Goal: Check status: Check status

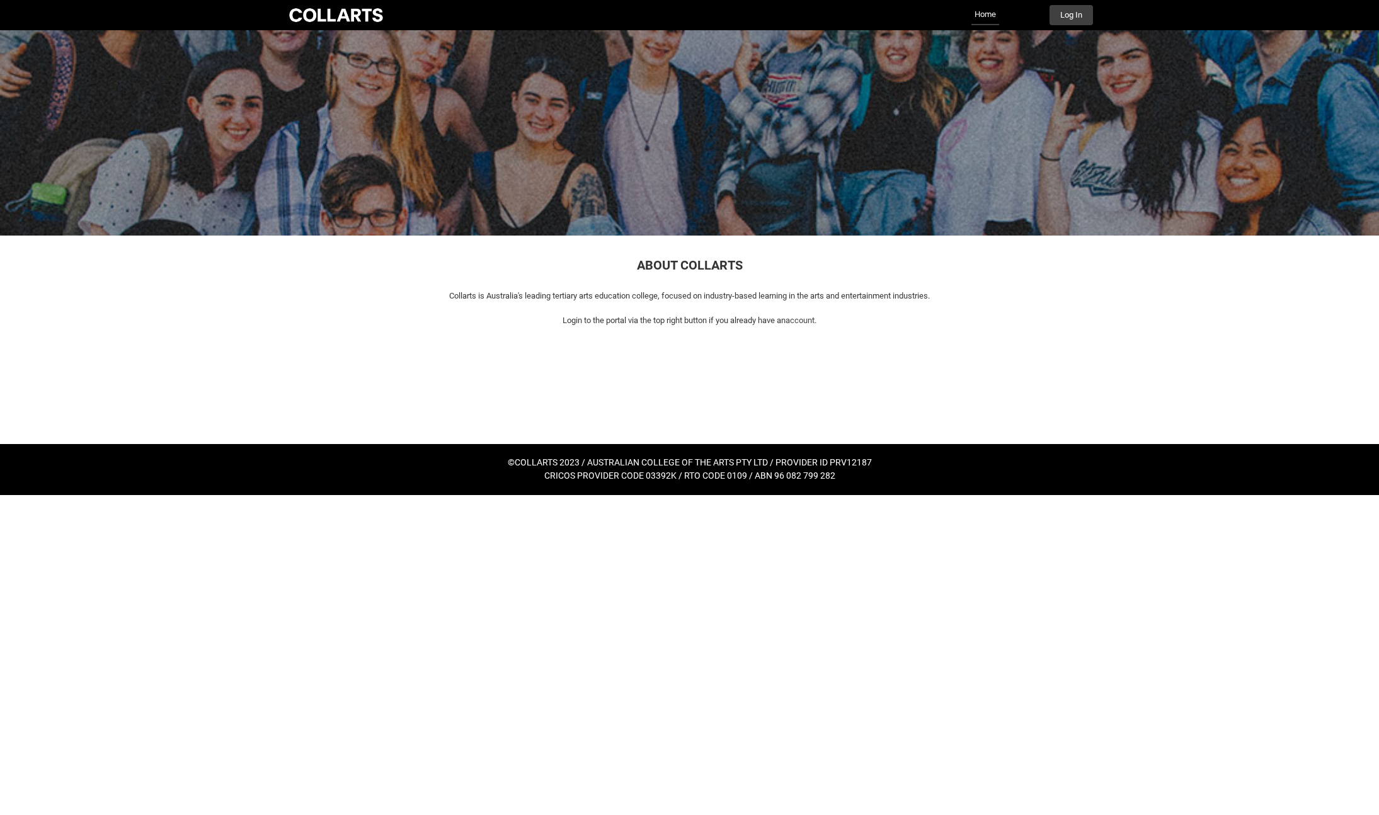
click at [981, 18] on link "Home" at bounding box center [985, 15] width 28 height 20
click at [986, 9] on link "Home" at bounding box center [985, 15] width 28 height 20
click at [987, 14] on link "Home" at bounding box center [985, 15] width 28 height 20
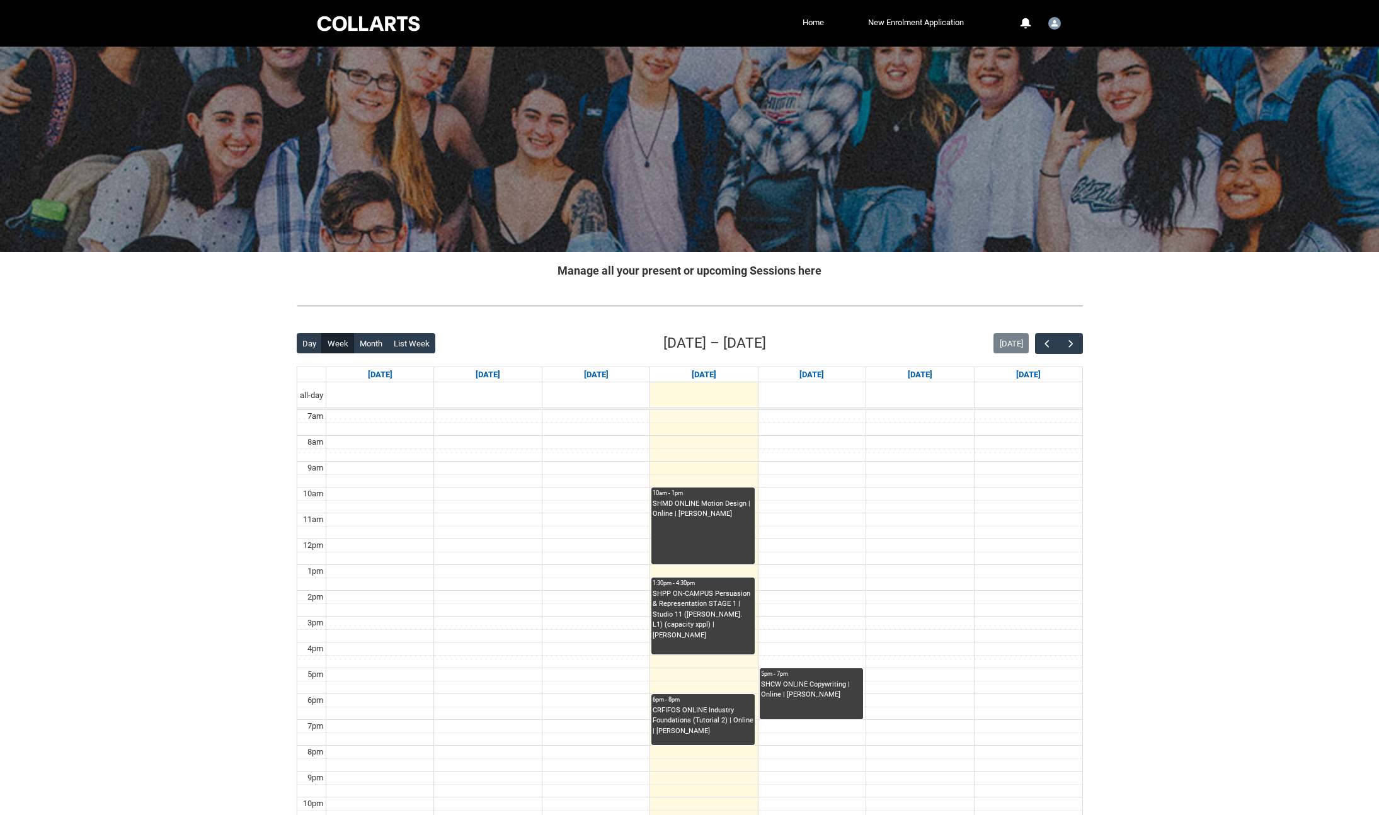
click at [792, 23] on ul "Home New Enrolment Application More" at bounding box center [707, 22] width 520 height 19
click at [806, 21] on link "Home" at bounding box center [813, 22] width 28 height 19
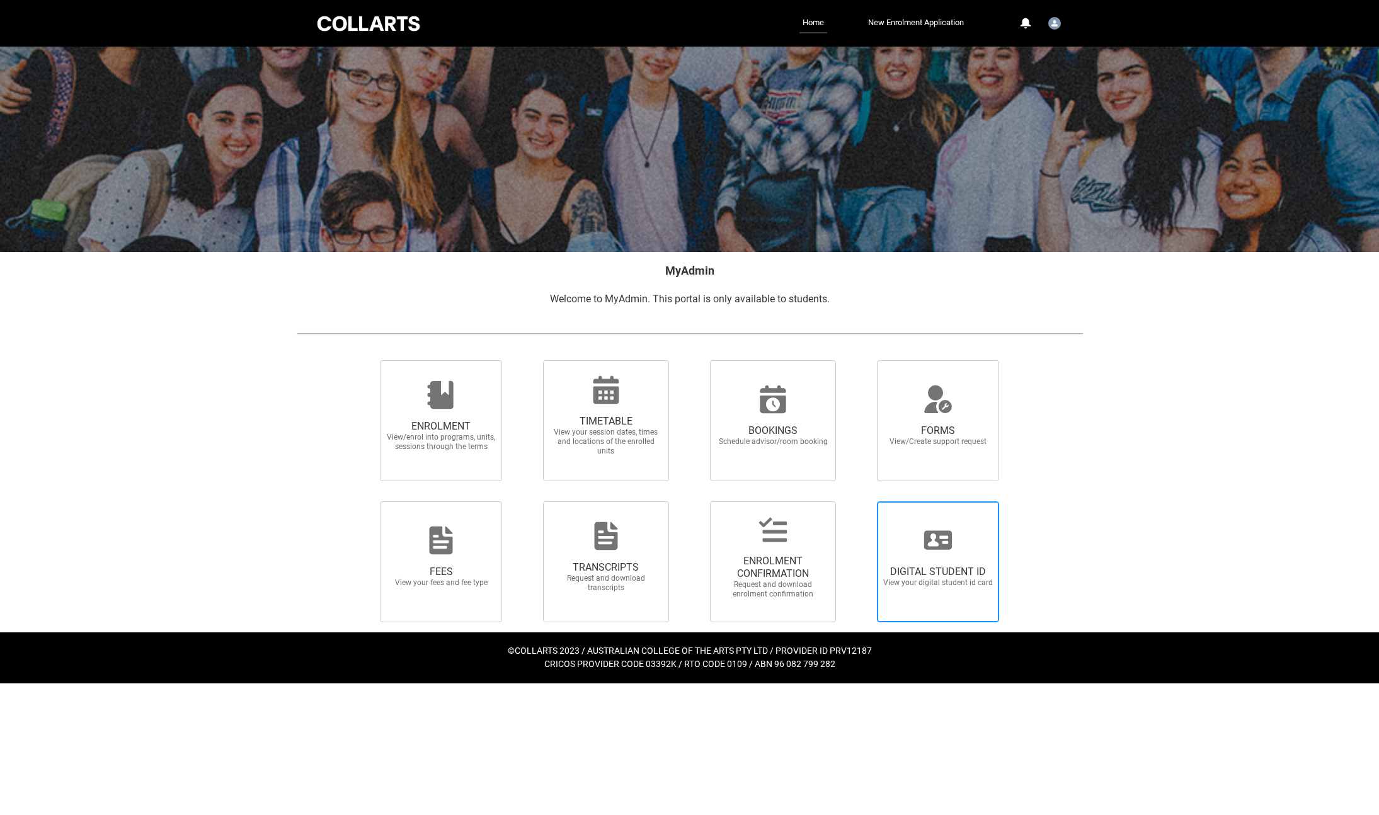
click at [918, 544] on div at bounding box center [937, 540] width 121 height 30
click at [862, 501] on input "DIGITAL STUDENT ID View your digital student id card" at bounding box center [861, 501] width 1 height 1
radio input "true"
